Goal: Entertainment & Leisure: Consume media (video, audio)

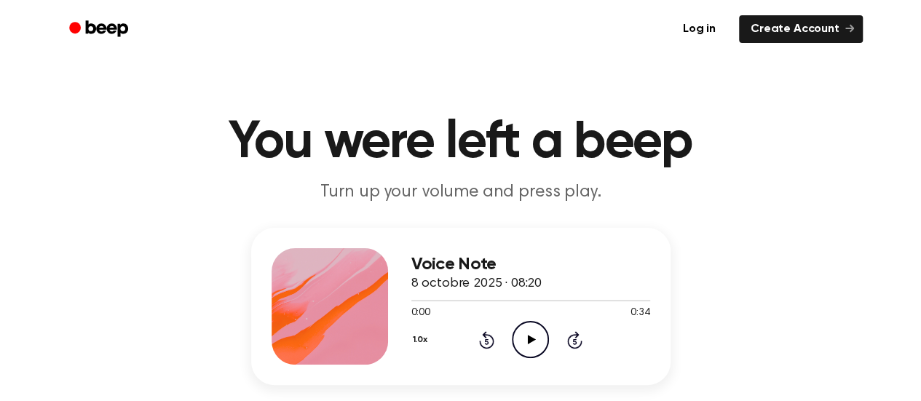
click at [528, 340] on icon at bounding box center [532, 339] width 8 height 9
click at [533, 347] on icon "Pause Audio" at bounding box center [530, 339] width 37 height 37
click at [524, 336] on icon "Play Audio" at bounding box center [530, 339] width 37 height 37
click at [524, 334] on icon "Pause Audio" at bounding box center [530, 339] width 37 height 37
click at [531, 342] on icon "Play Audio" at bounding box center [530, 339] width 37 height 37
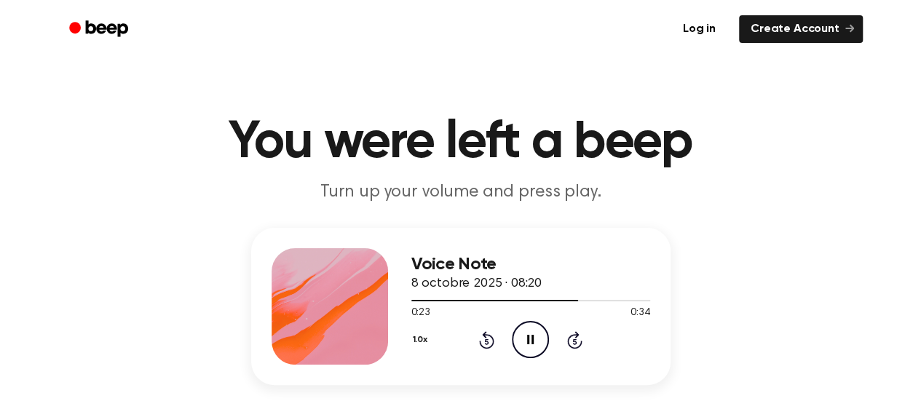
click at [531, 343] on icon at bounding box center [530, 339] width 7 height 9
click at [529, 338] on icon at bounding box center [532, 339] width 8 height 9
click at [529, 338] on icon at bounding box center [530, 339] width 7 height 9
click at [520, 344] on icon "Play Audio" at bounding box center [530, 339] width 37 height 37
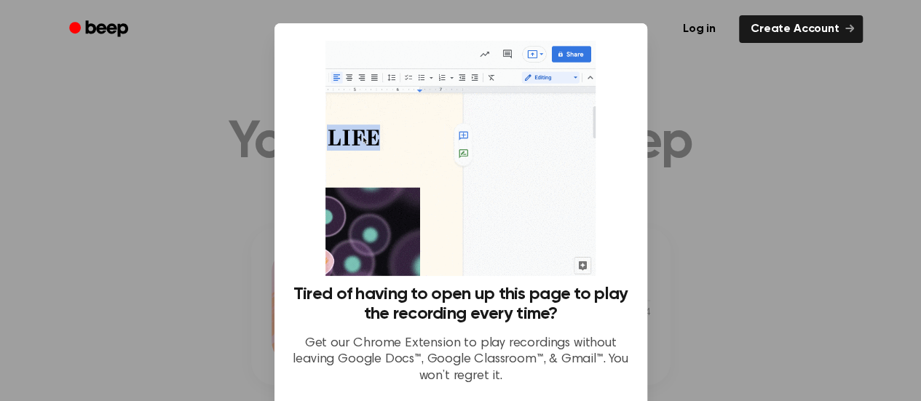
click at [684, 259] on div at bounding box center [460, 200] width 921 height 401
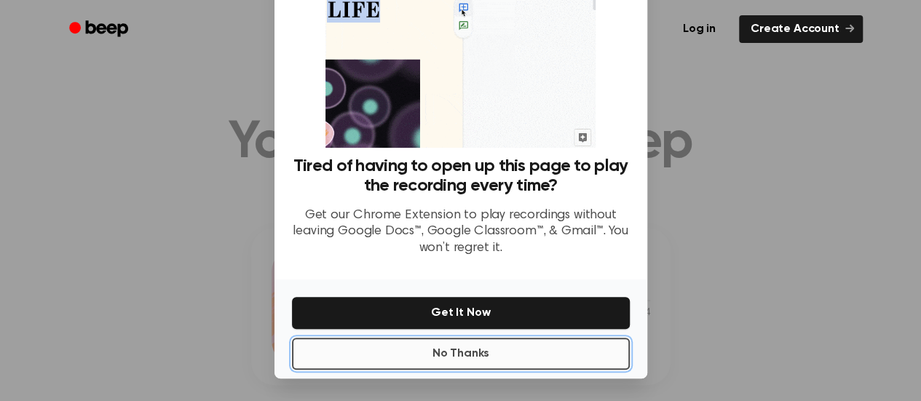
click at [511, 355] on button "No Thanks" at bounding box center [461, 354] width 338 height 32
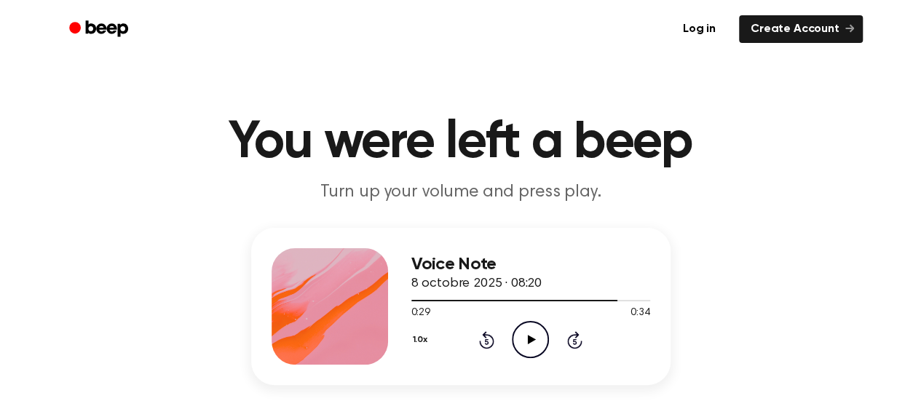
click at [527, 341] on icon "Play Audio" at bounding box center [530, 339] width 37 height 37
click at [411, 301] on div at bounding box center [530, 300] width 239 height 12
click at [529, 325] on icon "Play Audio" at bounding box center [530, 339] width 37 height 37
click at [540, 340] on icon "Pause Audio" at bounding box center [530, 339] width 37 height 37
click at [484, 349] on div "1.0x Rewind 5 seconds Play Audio Skip 5 seconds" at bounding box center [530, 339] width 239 height 37
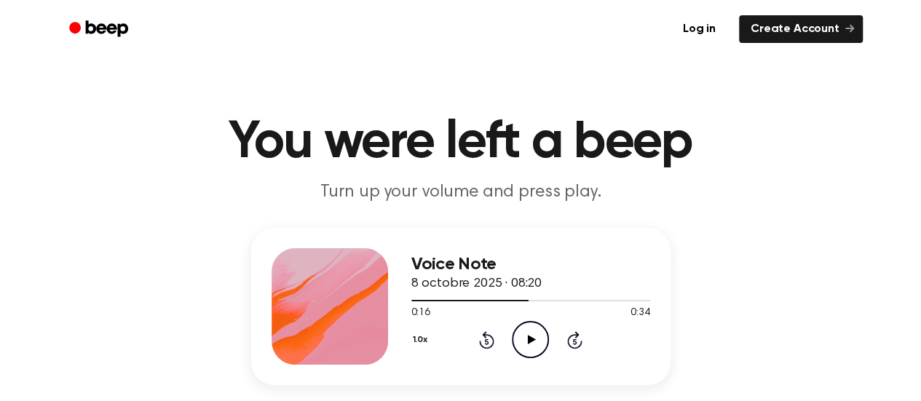
click at [488, 344] on icon "Rewind 5 seconds" at bounding box center [486, 340] width 16 height 19
click at [534, 343] on icon "Pause Audio" at bounding box center [530, 339] width 37 height 37
click at [525, 341] on icon "Play Audio" at bounding box center [530, 339] width 37 height 37
click at [485, 340] on icon at bounding box center [487, 342] width 4 height 6
click at [536, 336] on icon "Pause Audio" at bounding box center [530, 339] width 37 height 37
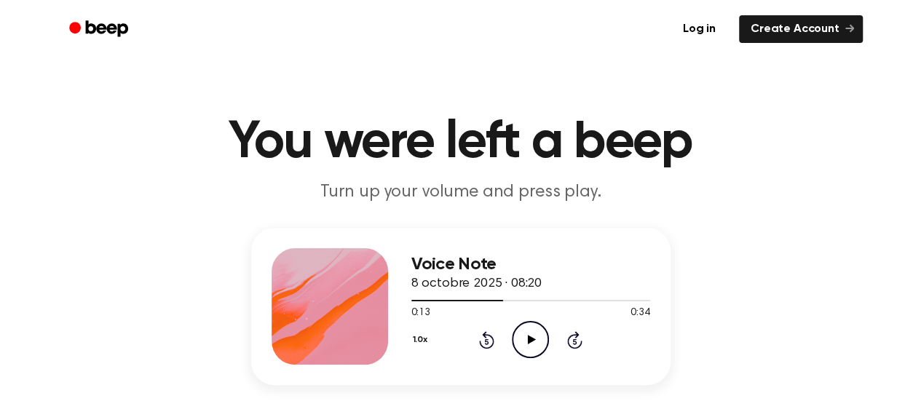
click at [536, 336] on icon "Play Audio" at bounding box center [530, 339] width 37 height 37
click at [536, 336] on icon "Pause Audio" at bounding box center [530, 339] width 37 height 37
click at [524, 346] on icon "Play Audio" at bounding box center [530, 339] width 37 height 37
